Goal: Information Seeking & Learning: Learn about a topic

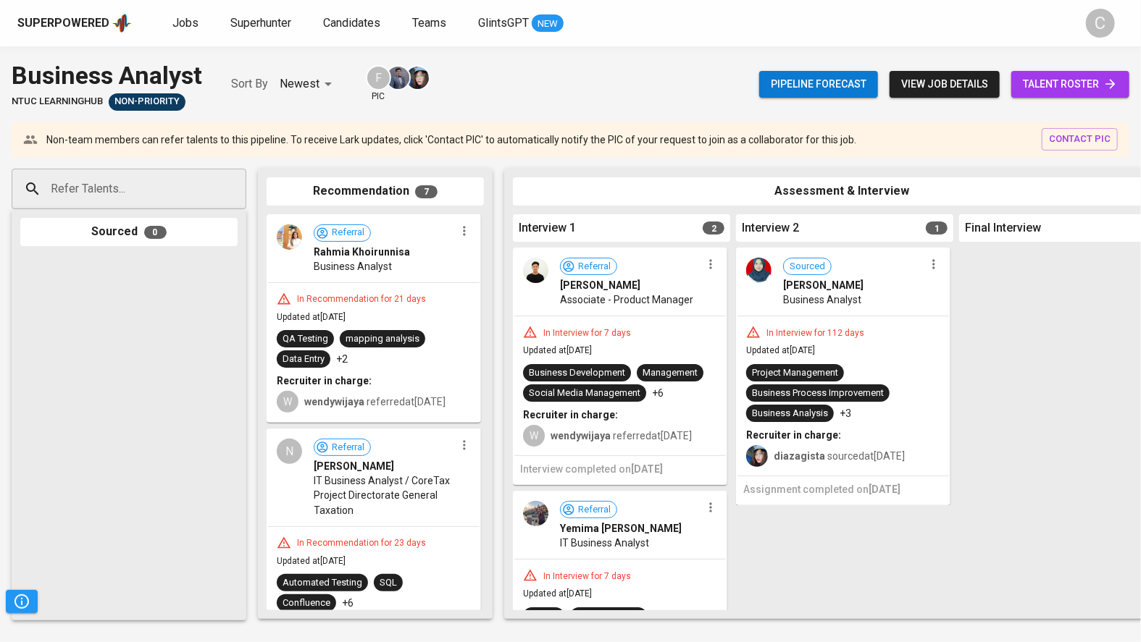
click at [1065, 85] on span "talent roster" at bounding box center [1070, 84] width 95 height 18
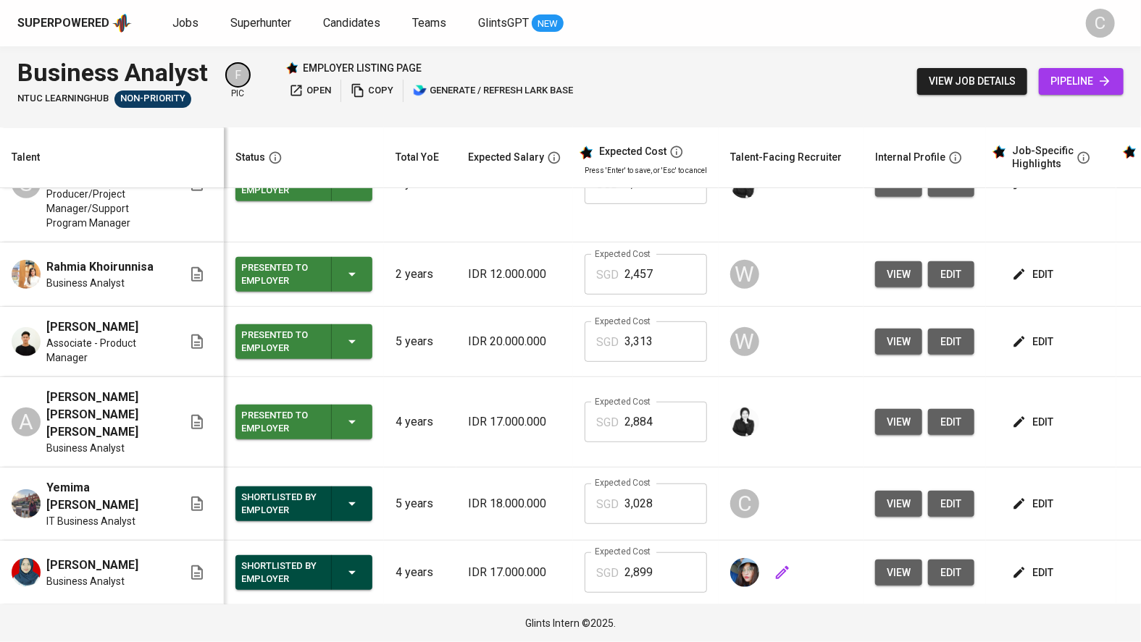
scroll to position [385, 0]
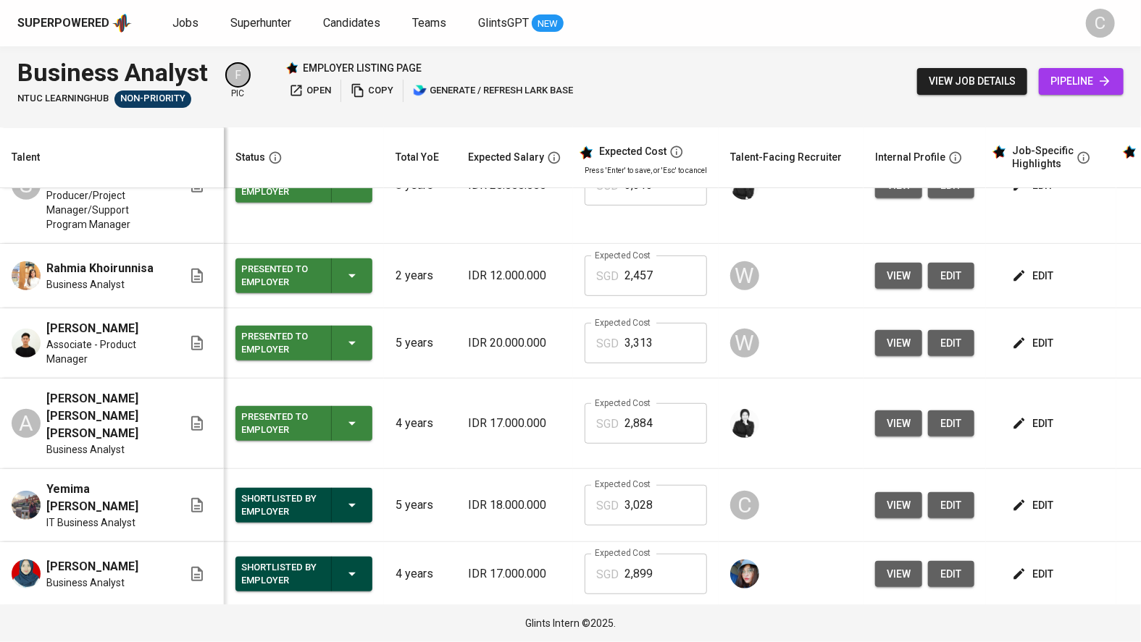
click at [934, 77] on span "view job details" at bounding box center [972, 81] width 87 height 18
click at [1073, 79] on span "pipeline" at bounding box center [1081, 81] width 62 height 18
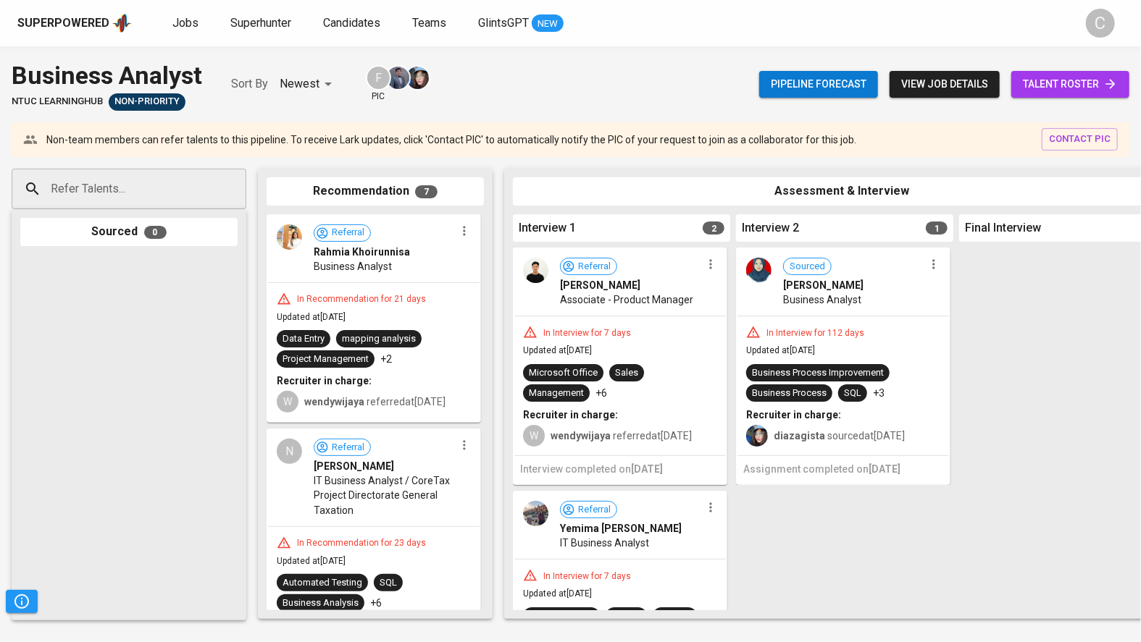
click at [1066, 75] on link "talent roster" at bounding box center [1070, 84] width 118 height 27
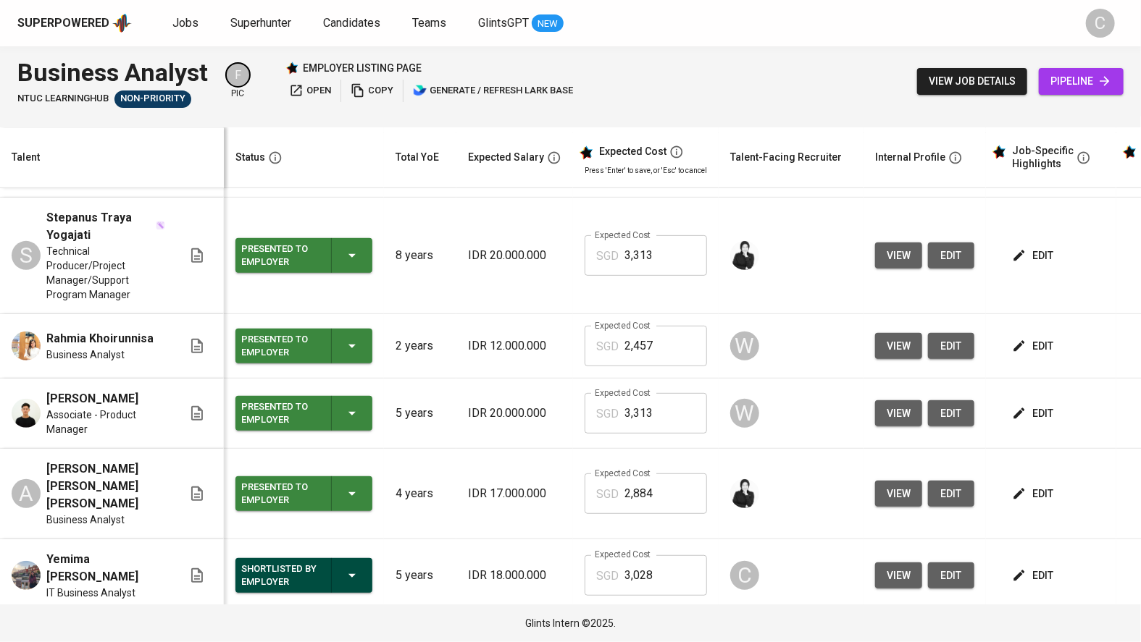
scroll to position [322, 0]
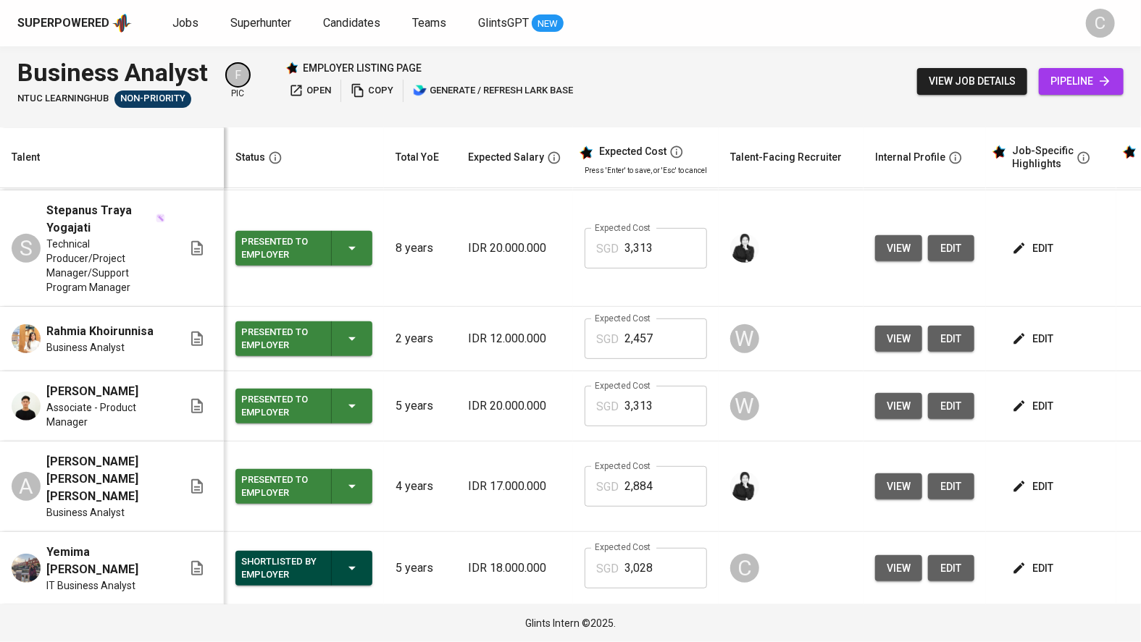
click at [886, 420] on button "view" at bounding box center [898, 406] width 47 height 27
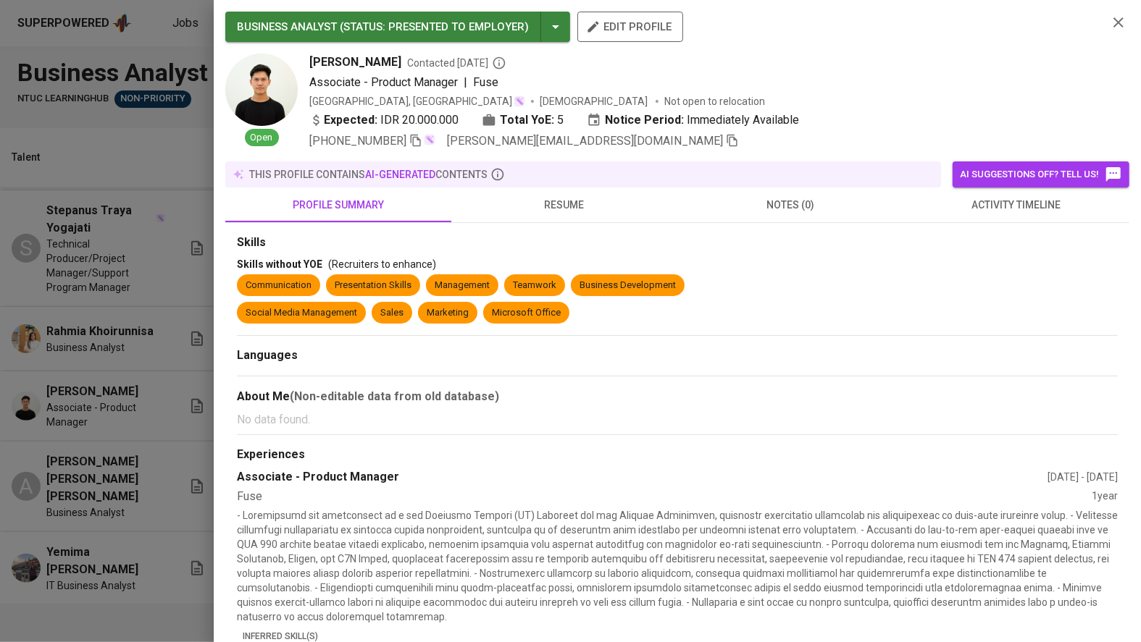
click at [44, 508] on div at bounding box center [570, 321] width 1141 height 642
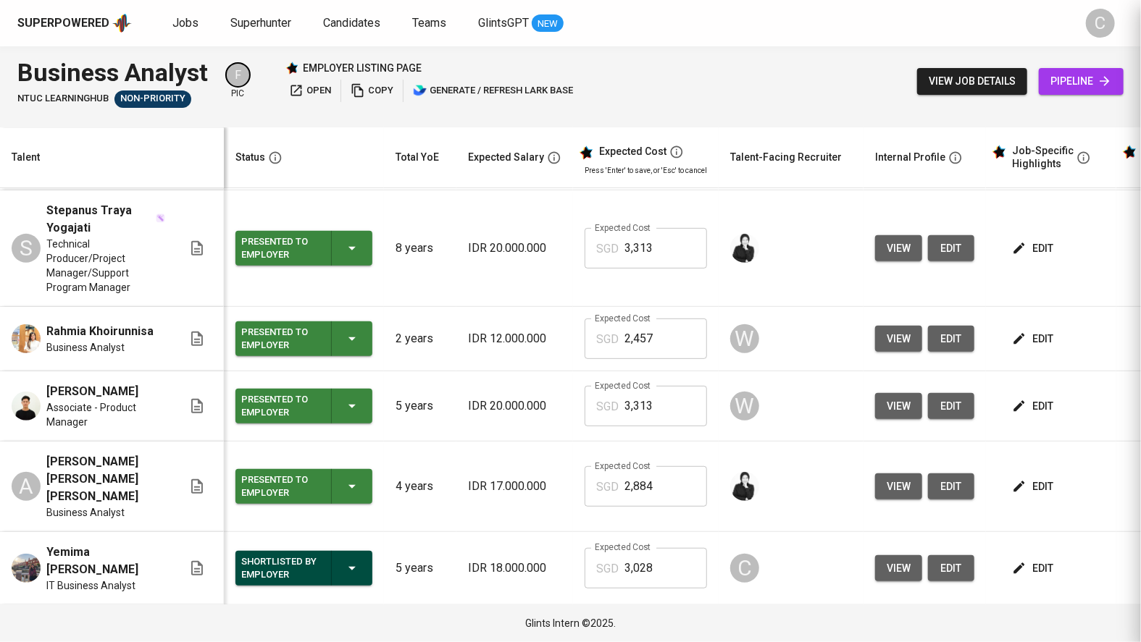
scroll to position [70, 0]
click at [891, 629] on span "view" at bounding box center [898, 638] width 24 height 18
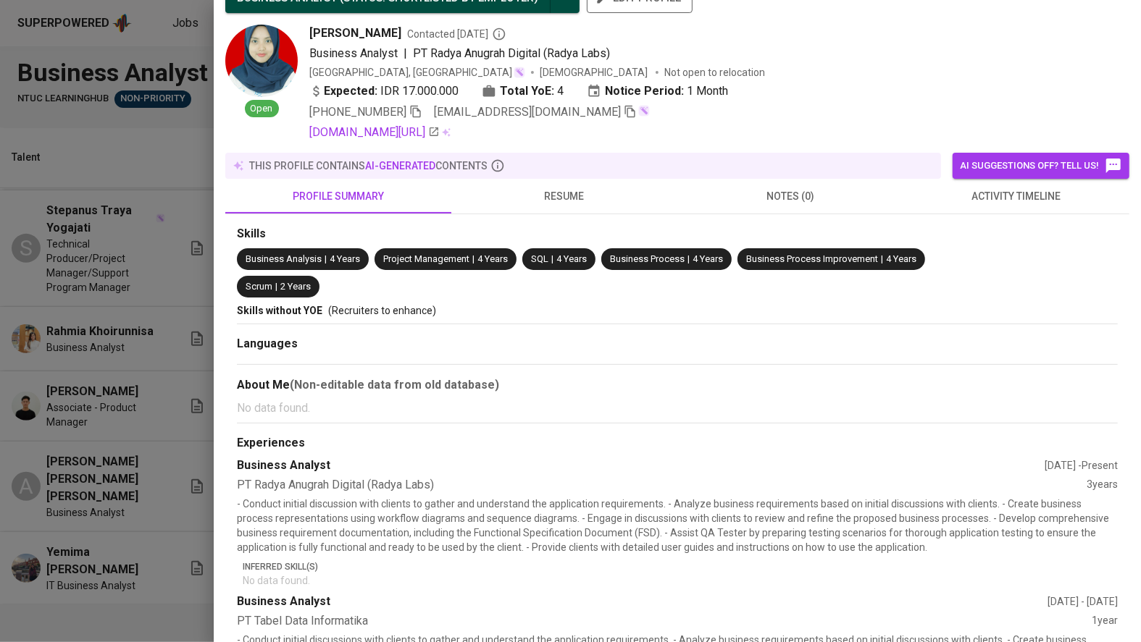
scroll to position [161, 0]
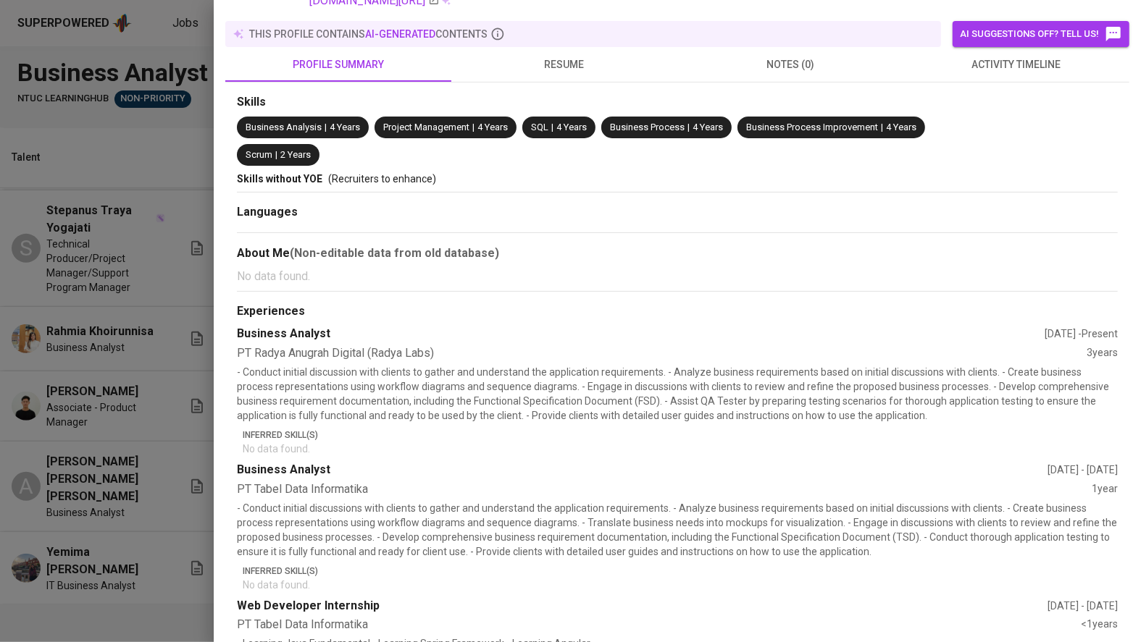
click at [149, 440] on div at bounding box center [570, 321] width 1141 height 642
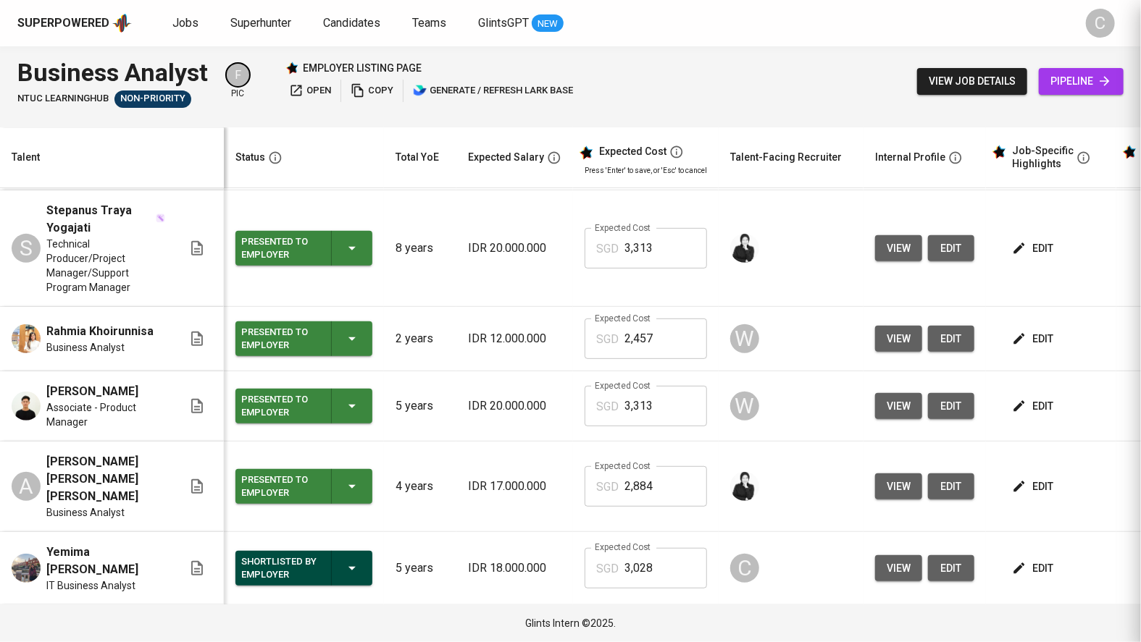
scroll to position [0, 0]
click at [875, 393] on button "view" at bounding box center [898, 406] width 47 height 27
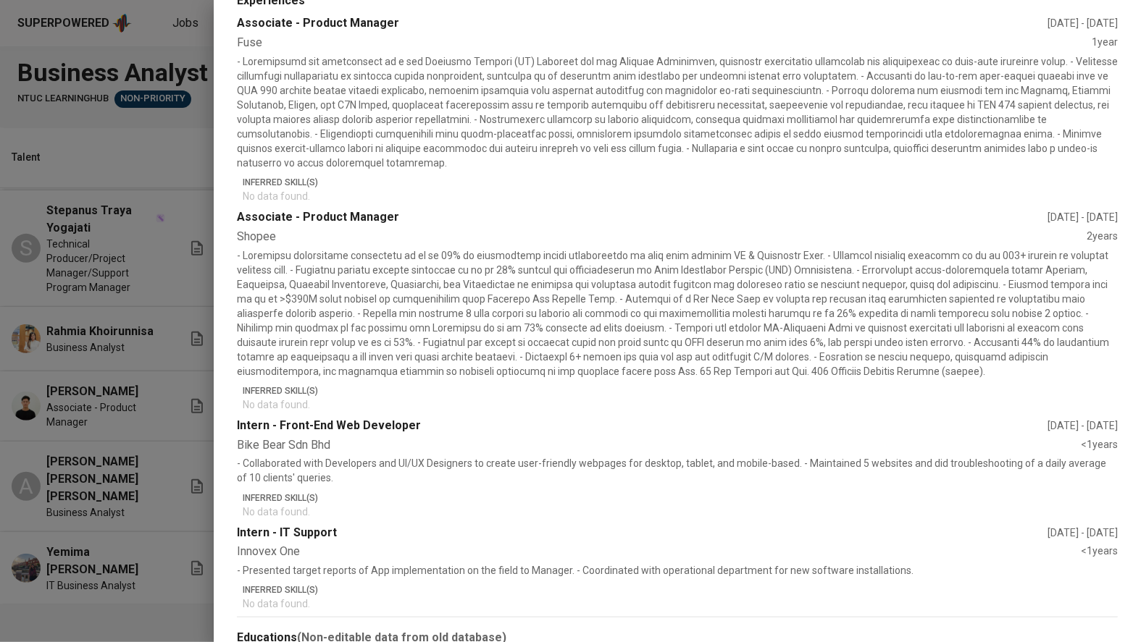
scroll to position [455, 0]
click at [506, 460] on p "- Collaborated with Developers and UI/UX Designers to create user-friendly webp…" at bounding box center [677, 470] width 881 height 29
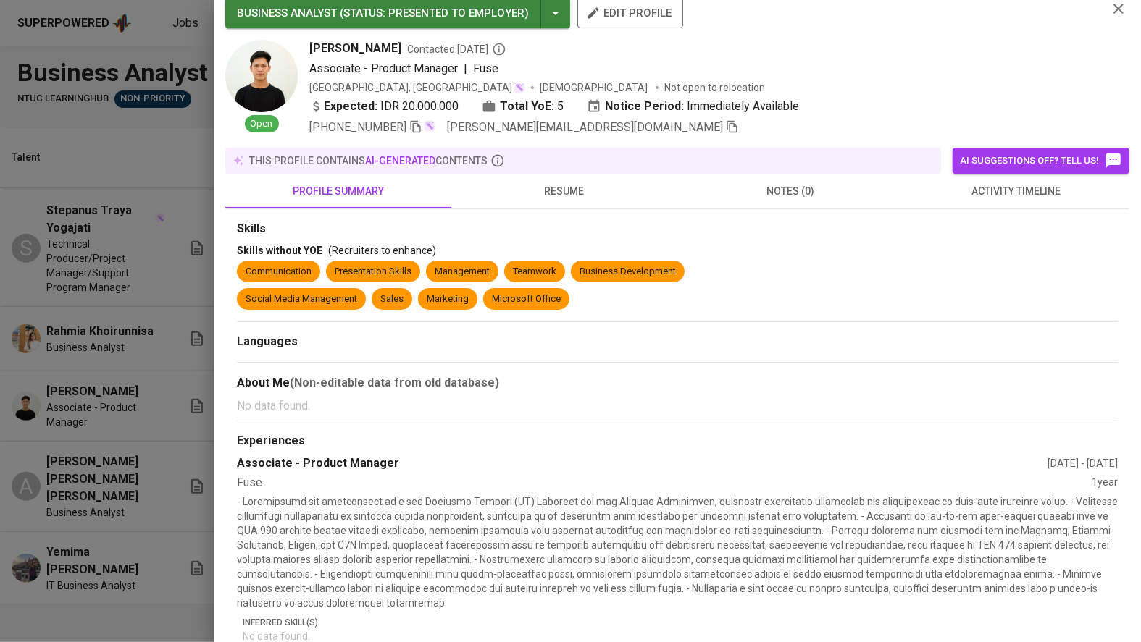
scroll to position [41, 0]
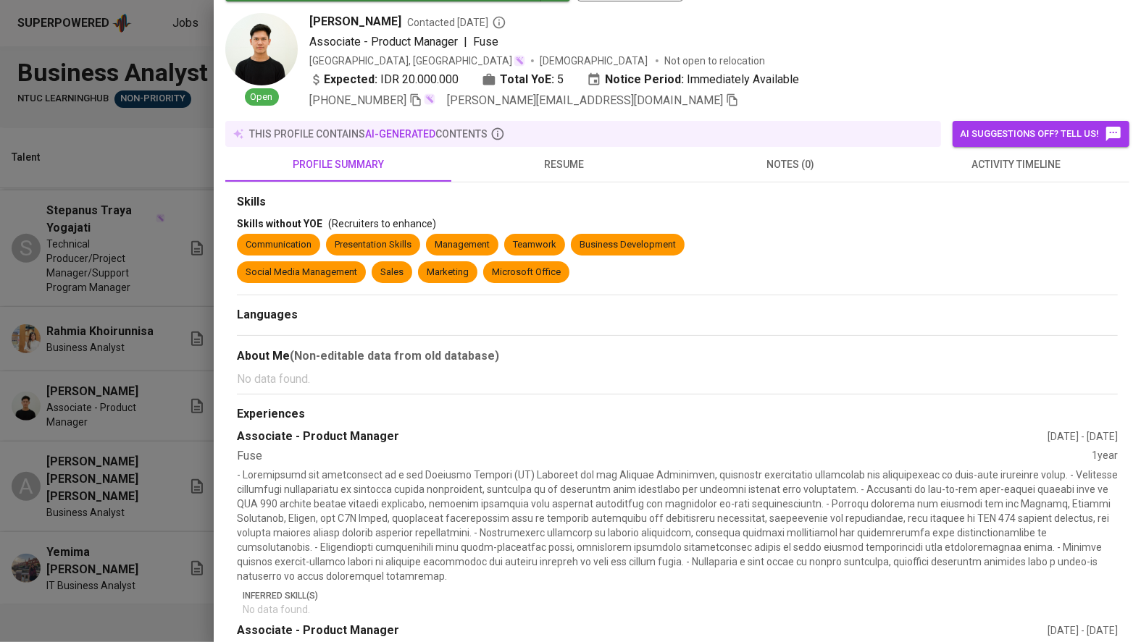
click at [563, 169] on span "resume" at bounding box center [564, 165] width 209 height 18
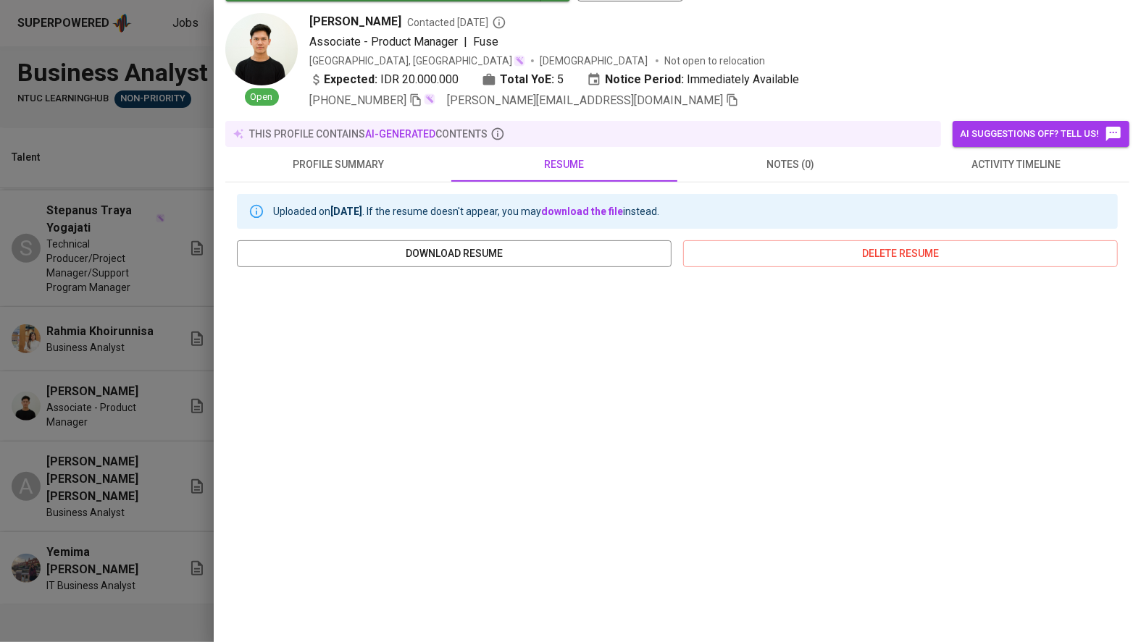
click at [88, 343] on div at bounding box center [570, 321] width 1141 height 642
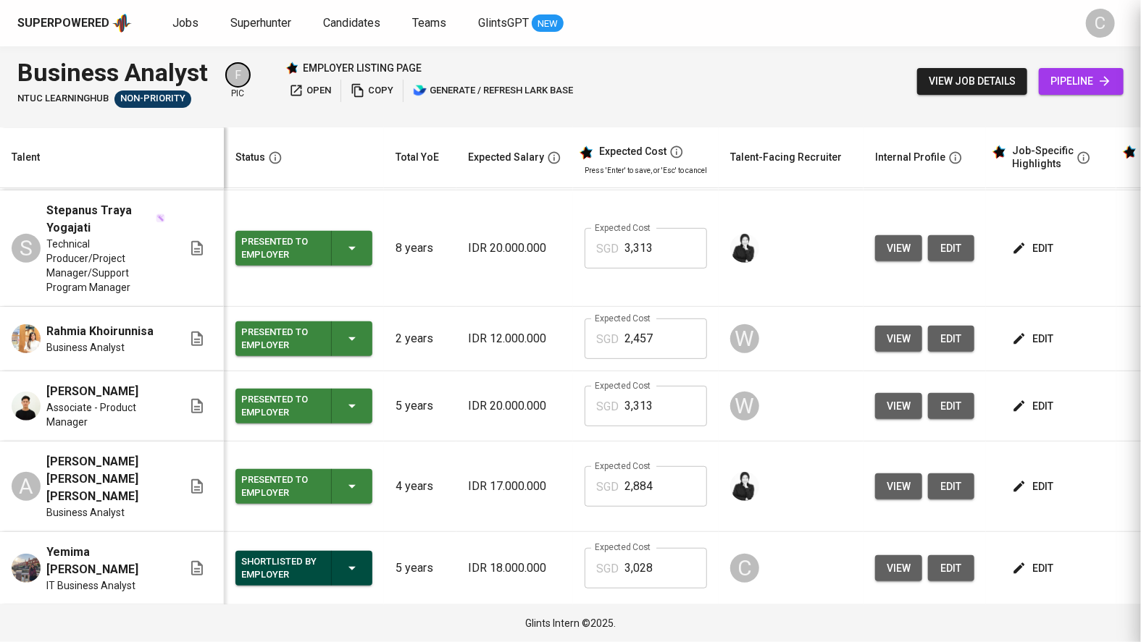
scroll to position [0, 0]
click at [1073, 79] on span "pipeline" at bounding box center [1081, 81] width 62 height 18
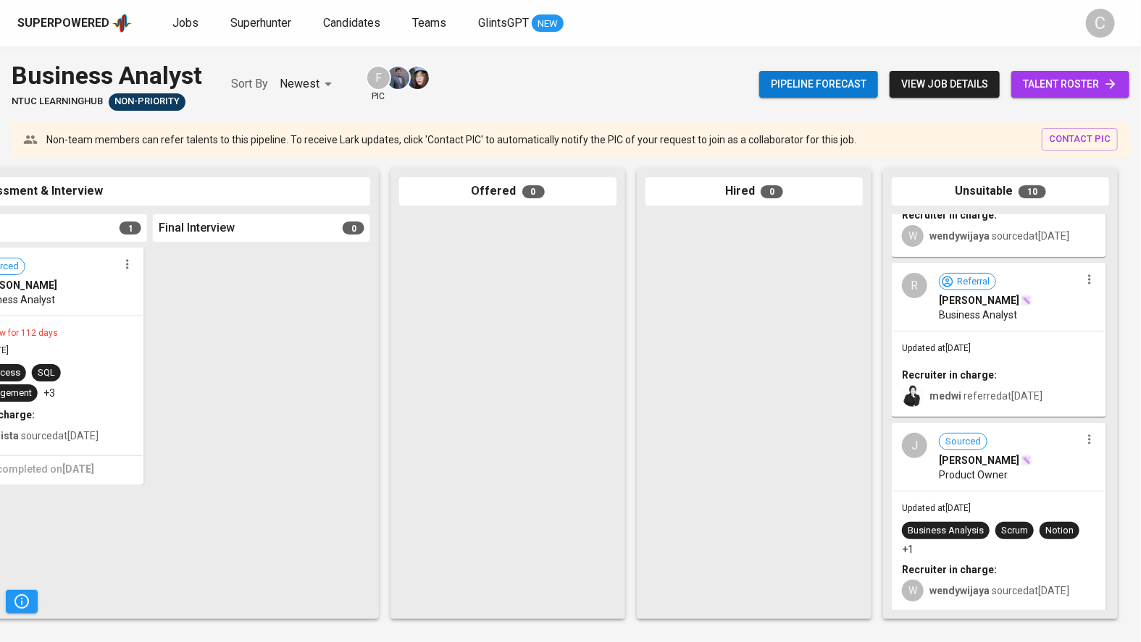
scroll to position [537, 0]
